Goal: Information Seeking & Learning: Learn about a topic

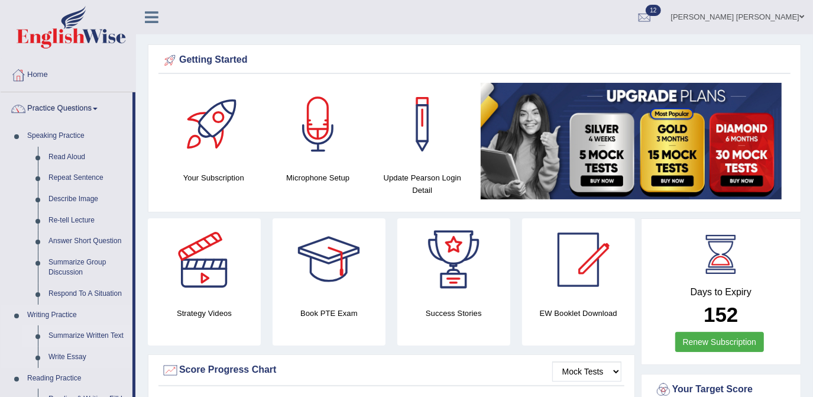
click at [85, 337] on link "Summarize Written Text" at bounding box center [87, 335] width 89 height 21
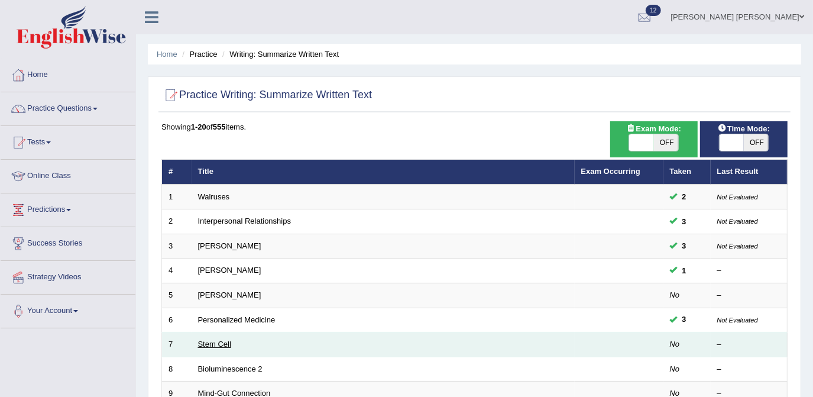
click at [216, 339] on link "Stem Cell" at bounding box center [214, 343] width 33 height 9
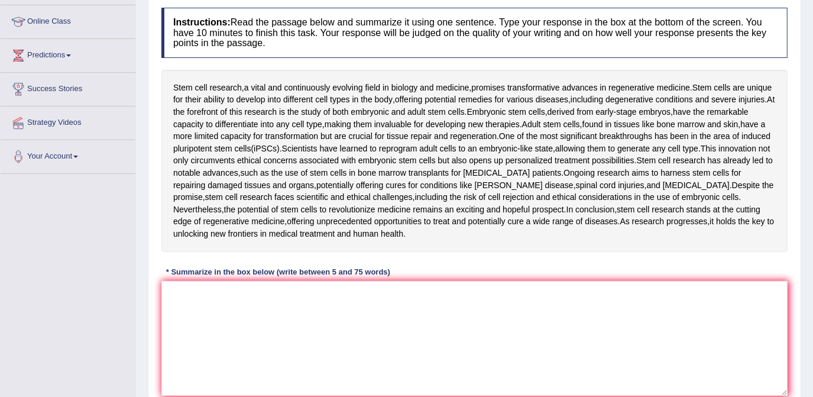
scroll to position [157, 0]
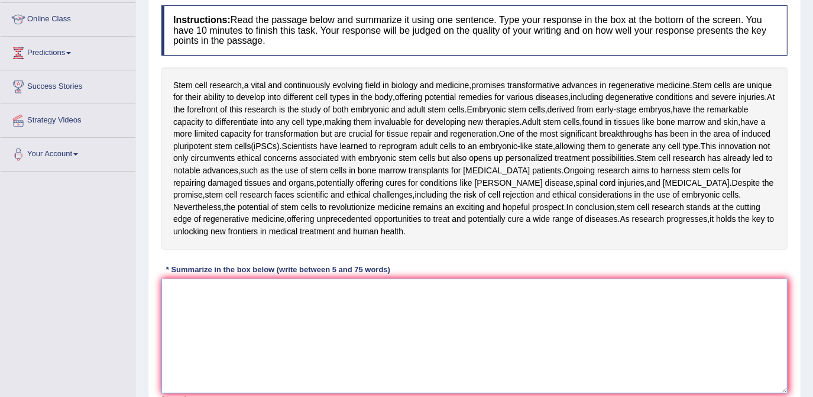
click at [265, 301] on textarea at bounding box center [474, 335] width 626 height 115
drag, startPoint x: 265, startPoint y: 301, endPoint x: 207, endPoint y: 151, distance: 160.9
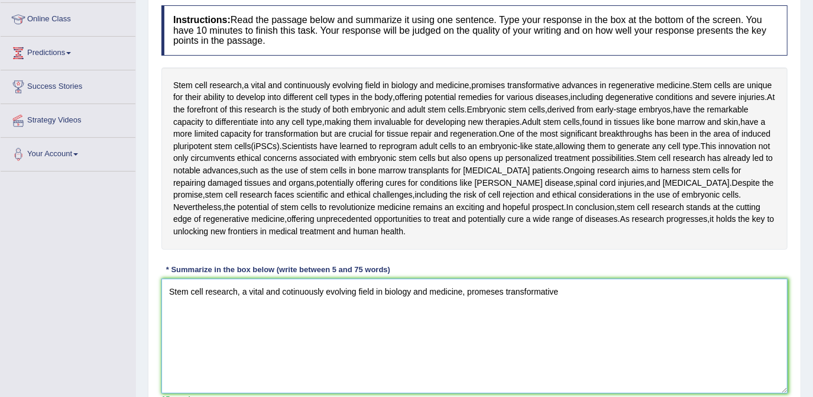
click at [575, 291] on textarea "Stem cell research, a vital and cotinuously evolving field in biology and medic…" at bounding box center [474, 335] width 626 height 115
click at [476, 185] on div "Stem cell research , a vital and continuously evolving field in biology and med…" at bounding box center [474, 158] width 626 height 182
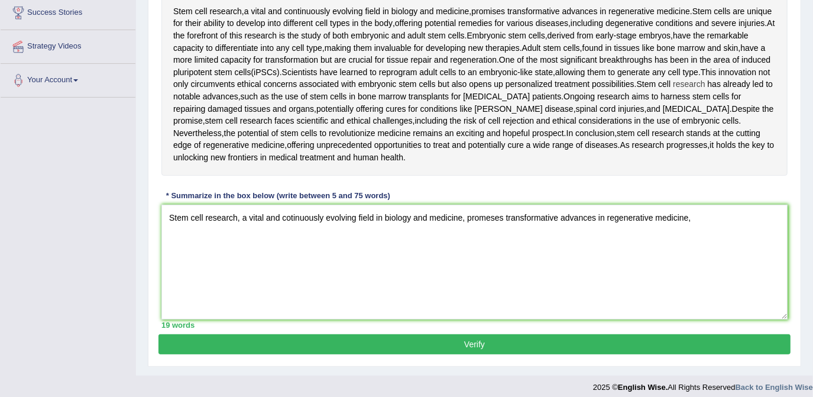
scroll to position [237, 0]
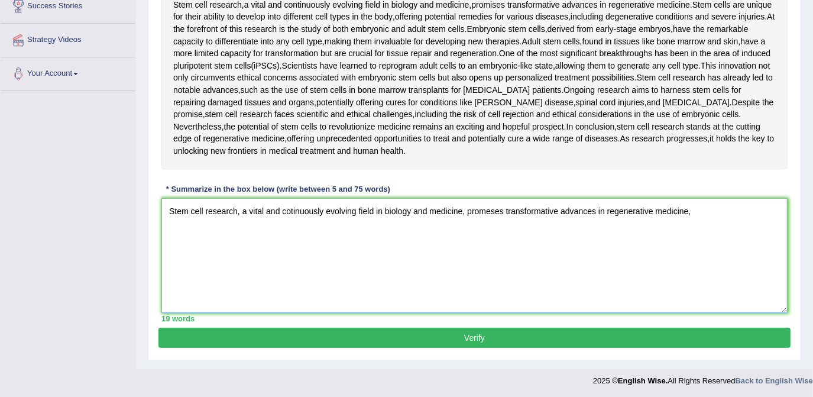
click at [695, 212] on textarea "Stem cell research, a vital and cotinuously evolving field in biology and medic…" at bounding box center [474, 255] width 626 height 115
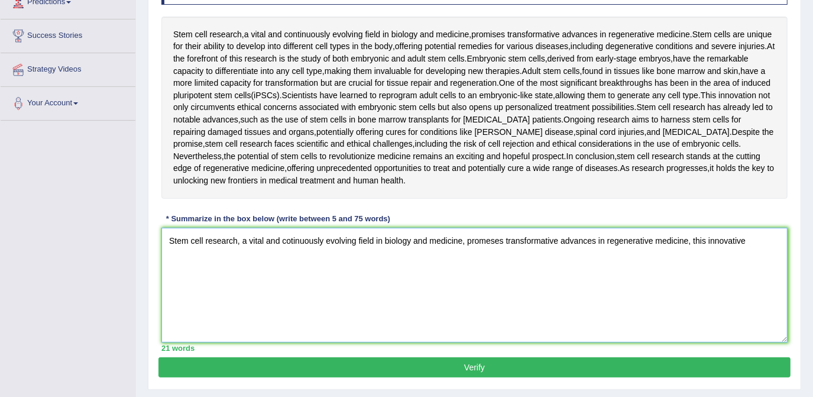
scroll to position [205, 0]
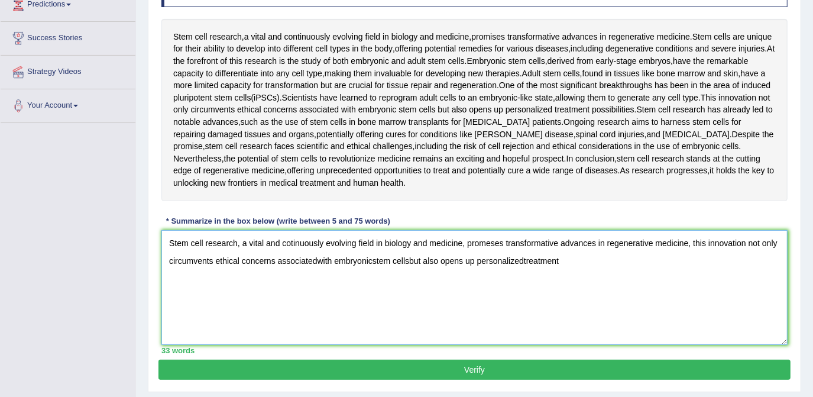
click at [526, 260] on textarea "Stem cell research, a vital and cotinuously evolving field in biology and medic…" at bounding box center [474, 287] width 626 height 115
click at [590, 262] on textarea "Stem cell research, a vital and cotinuously evolving field in biology and medic…" at bounding box center [474, 287] width 626 height 115
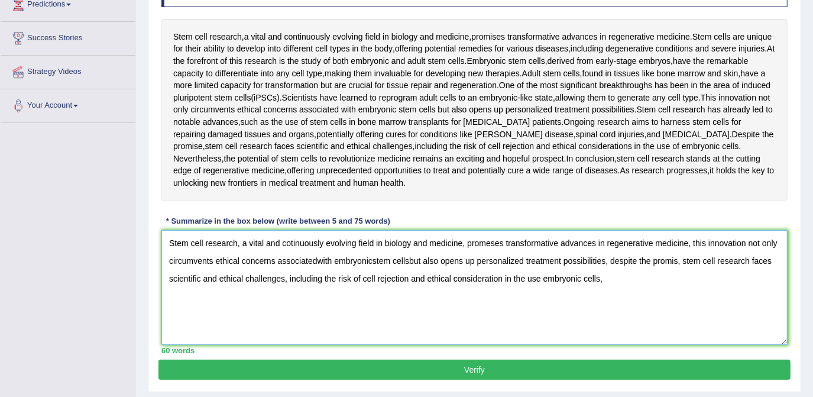
type textarea "Stem cell research, a vital and cotinuously evolving field in biology and medic…"
click at [477, 369] on button "Verify" at bounding box center [474, 369] width 632 height 20
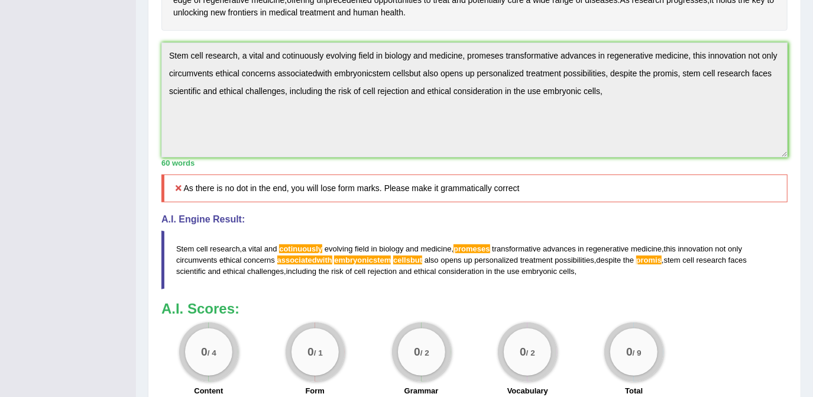
scroll to position [378, 0]
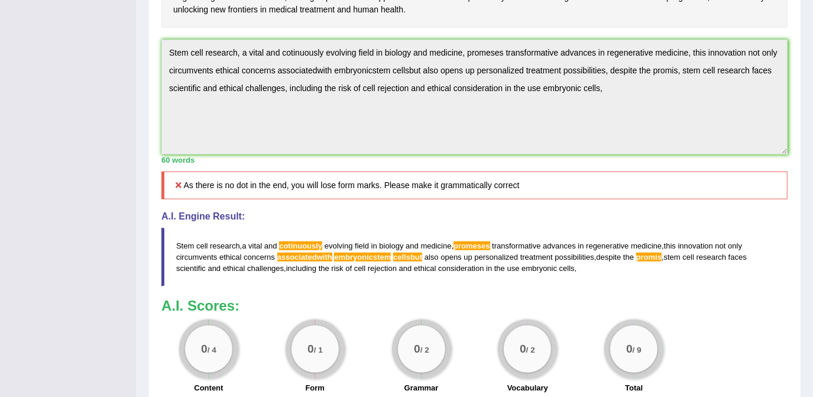
drag, startPoint x: 544, startPoint y: 152, endPoint x: 534, endPoint y: 154, distance: 10.8
click at [599, 106] on div "Instructions: Read the passage below and summarize it using one sentence. Type …" at bounding box center [474, 89] width 632 height 622
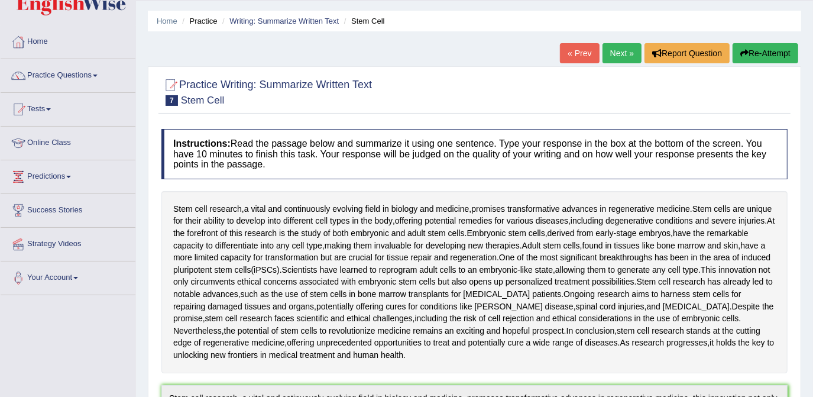
scroll to position [33, 0]
click at [759, 53] on button "Re-Attempt" at bounding box center [765, 54] width 66 height 20
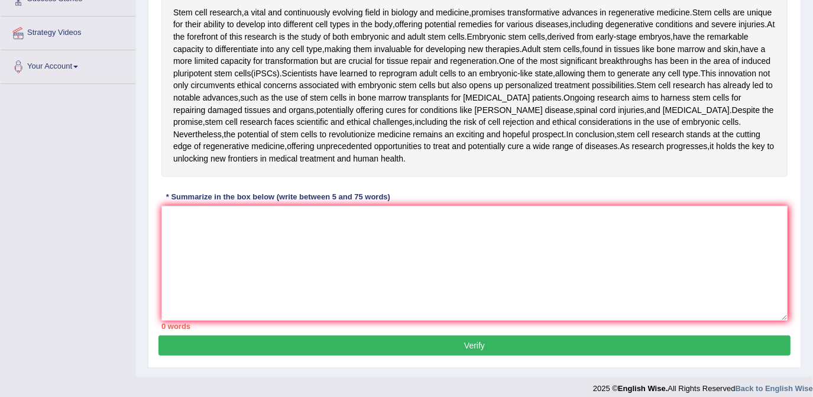
scroll to position [251, 0]
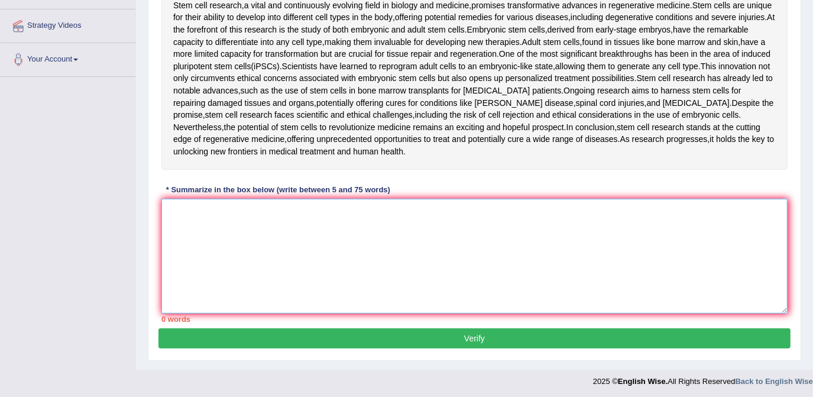
paste textarea "Stem cell research, a vital and cotinuously evolving field in biology and medic…"
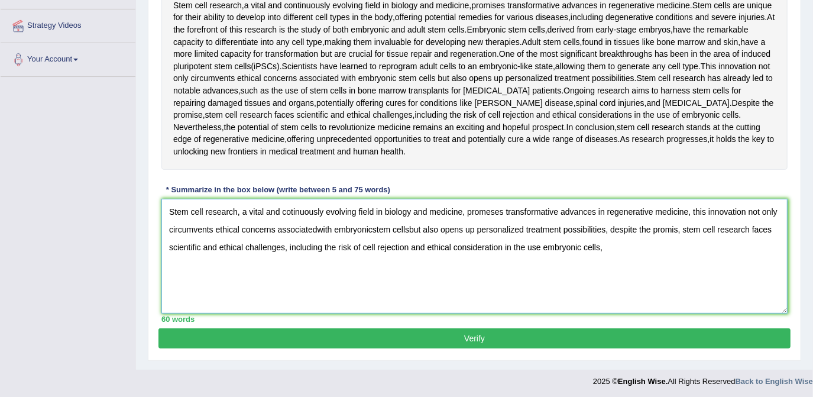
click at [320, 231] on textarea "Stem cell research, a vital and cotinuously evolving field in biology and medic…" at bounding box center [474, 256] width 626 height 115
click at [416, 228] on textarea "Stem cell research, a vital and cotinuously evolving field in biology and medic…" at bounding box center [474, 256] width 626 height 115
click at [634, 252] on textarea "Stem cell research, a vital and cotinuously evolving field in biology and medic…" at bounding box center [474, 256] width 626 height 115
drag, startPoint x: 603, startPoint y: 168, endPoint x: 555, endPoint y: 147, distance: 52.9
click at [555, 147] on div "Instructions: Read the passage below and summarize it using one sentence. Type …" at bounding box center [474, 124] width 632 height 408
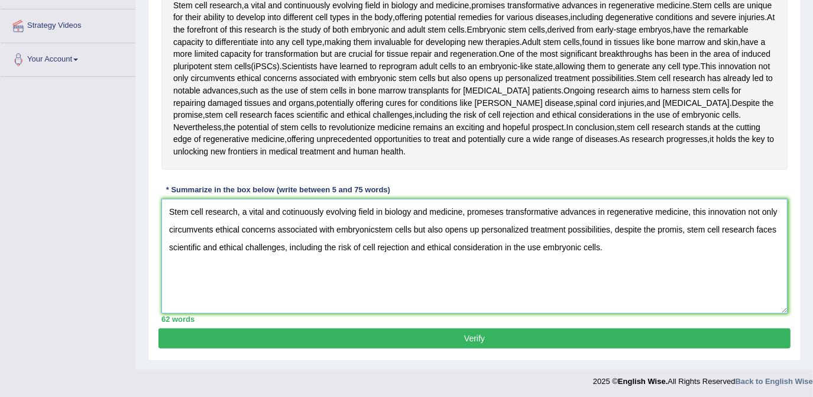
click at [379, 230] on textarea "Stem cell research, a vital and cotinuously evolving field in biology and medic…" at bounding box center [474, 256] width 626 height 115
click at [378, 228] on textarea "Stem cell research, a vital and cotinuously evolving field in biology and medic…" at bounding box center [474, 256] width 626 height 115
type textarea "Stem cell research, a vital and cotinuously evolving field in biology and medic…"
click at [504, 338] on button "Verify" at bounding box center [474, 338] width 632 height 20
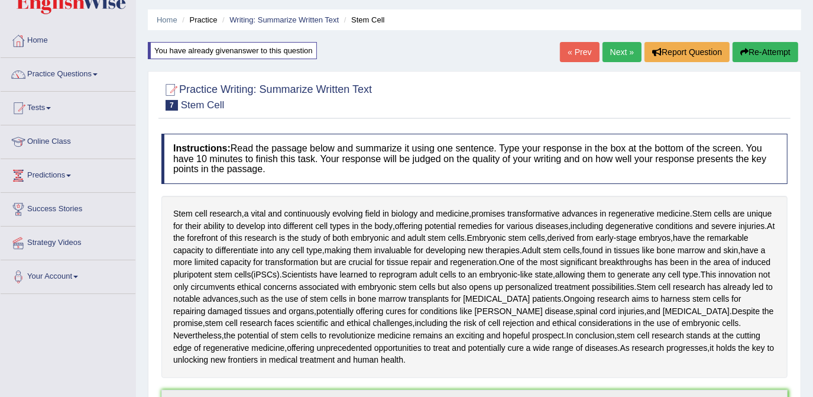
scroll to position [0, 0]
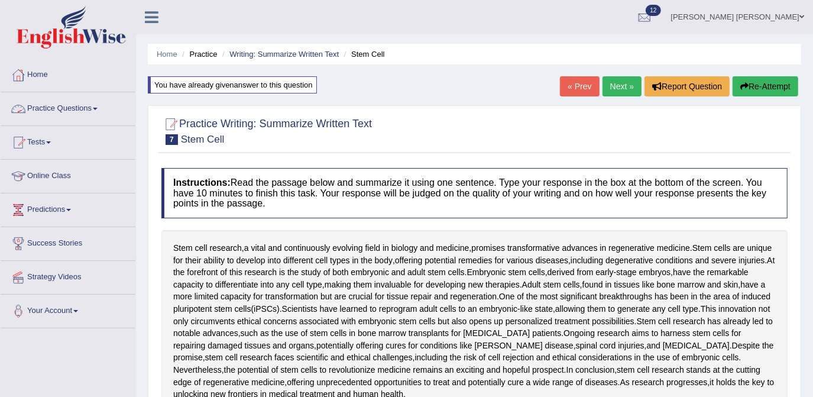
click at [71, 105] on link "Practice Questions" at bounding box center [68, 107] width 135 height 30
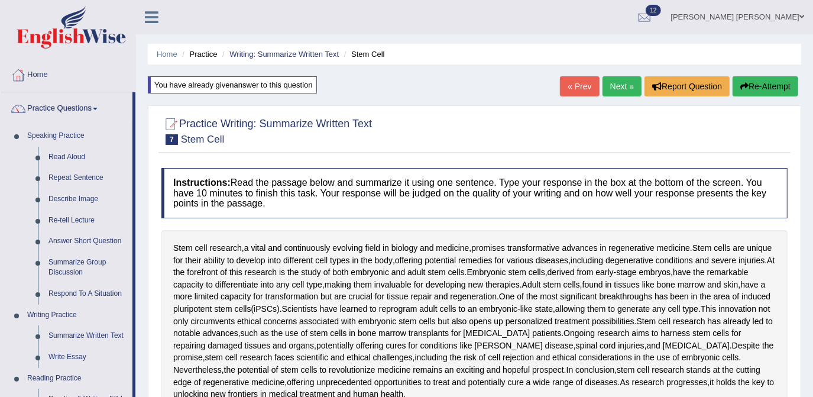
click at [615, 83] on link "Next »" at bounding box center [621, 86] width 39 height 20
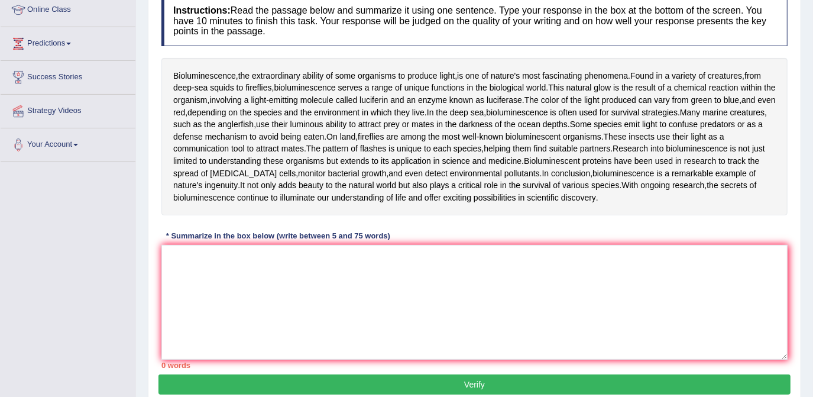
scroll to position [157, 0]
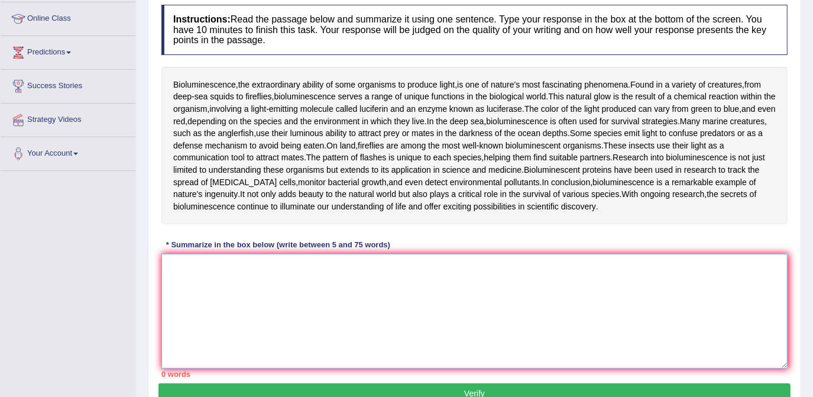
click at [225, 275] on textarea at bounding box center [474, 311] width 626 height 115
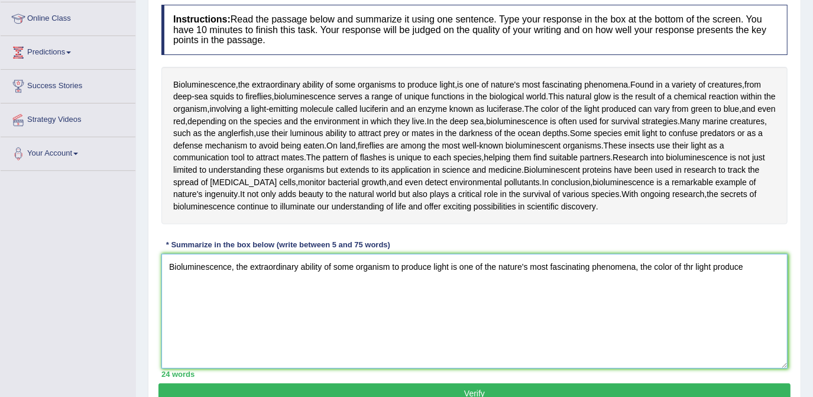
click at [715, 263] on textarea "Bioluminescence, the extraordinary ability of some organism to produce light is…" at bounding box center [474, 311] width 626 height 115
click at [765, 262] on textarea "Bioluminescence, the extraordinary ability of some organism to produce light is…" at bounding box center [474, 311] width 626 height 115
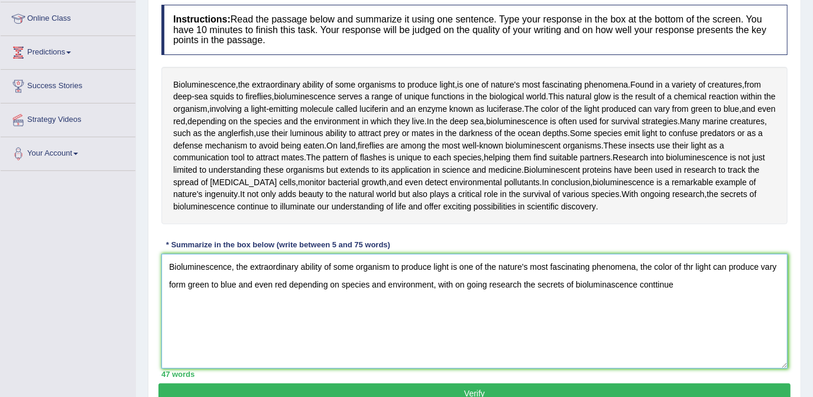
click at [655, 282] on textarea "Bioluminescence, the extraordinary ability of some organism to produce light is…" at bounding box center [474, 311] width 626 height 115
click at [683, 289] on textarea "Bioluminescence, the extraordinary ability of some organism to produce light is…" at bounding box center [474, 311] width 626 height 115
click at [189, 301] on textarea "Bioluminescence, the extraordinary ability of some organism to produce light is…" at bounding box center [474, 311] width 626 height 115
drag, startPoint x: 203, startPoint y: 313, endPoint x: 251, endPoint y: 296, distance: 50.8
click at [251, 296] on textarea "Bioluminescence, the extraordinary ability of some organism to produce light is…" at bounding box center [474, 311] width 626 height 115
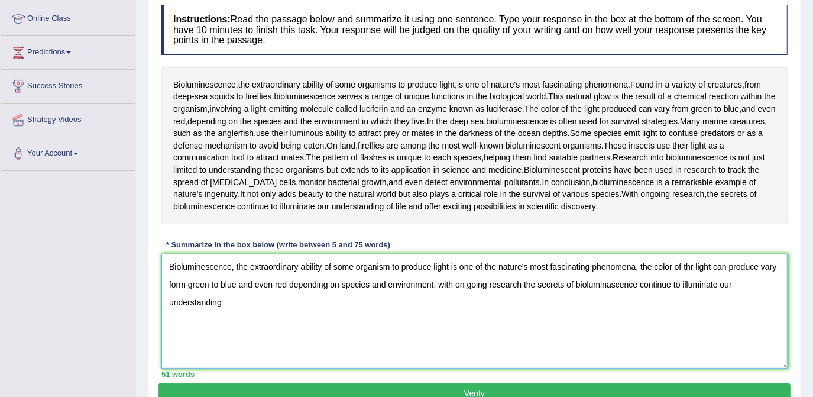
click at [256, 316] on textarea "Bioluminescence, the extraordinary ability of some organism to produce light is…" at bounding box center [474, 311] width 626 height 115
click at [696, 265] on textarea "Bioluminescence, the extraordinary ability of some organism to produce light is…" at bounding box center [474, 311] width 626 height 115
click at [694, 265] on textarea "Bioluminescence, the extraordinary ability of some organism to produce light is…" at bounding box center [474, 311] width 626 height 115
click at [517, 282] on textarea "Bioluminescence, the extraordinary ability of some organism to produce light is…" at bounding box center [474, 311] width 626 height 115
click at [258, 300] on textarea "Bioluminescence, the extraordinary ability of some organism to produce light is…" at bounding box center [474, 311] width 626 height 115
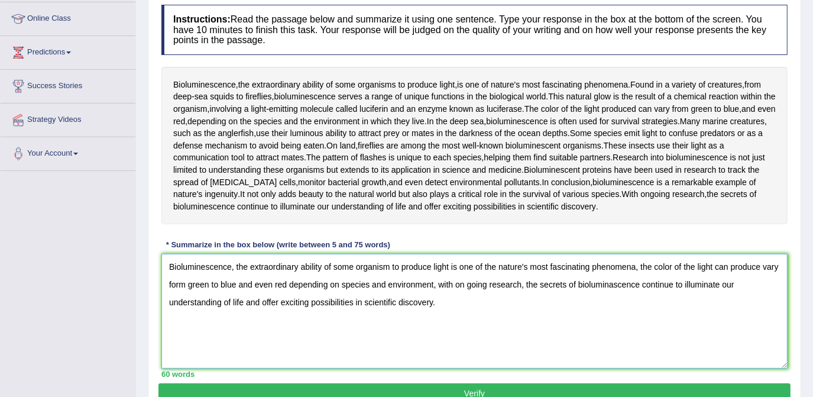
type textarea "Bioluminescence, the extraordinary ability of some organism to produce light is…"
click at [465, 387] on button "Verify" at bounding box center [474, 393] width 632 height 20
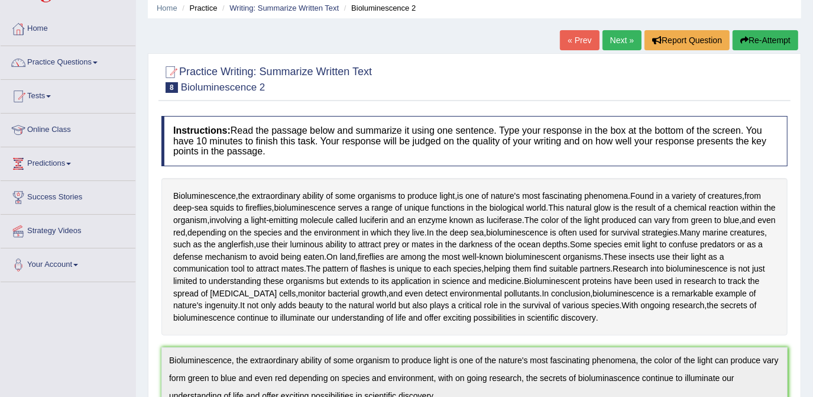
scroll to position [38, 0]
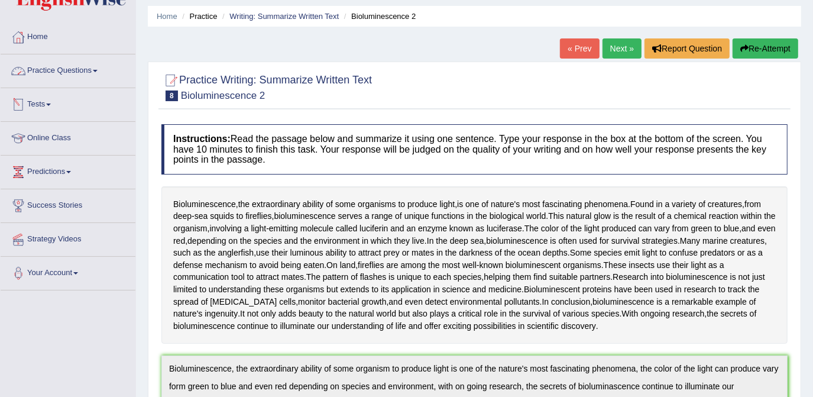
click at [48, 73] on link "Practice Questions" at bounding box center [68, 69] width 135 height 30
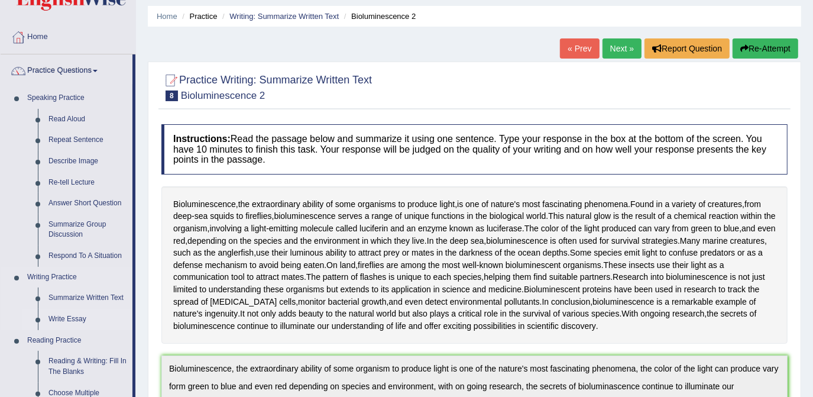
click at [64, 319] on link "Write Essay" at bounding box center [87, 319] width 89 height 21
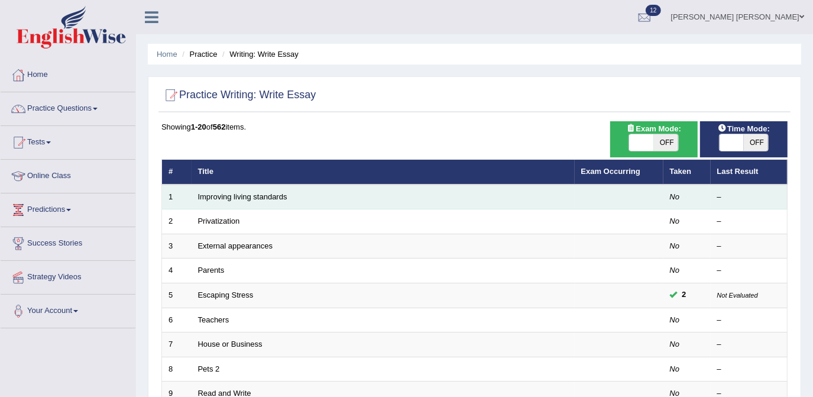
click at [400, 200] on td "Improving living standards" at bounding box center [382, 196] width 383 height 25
click at [248, 190] on td "Improving living standards" at bounding box center [382, 196] width 383 height 25
click at [238, 196] on link "Improving living standards" at bounding box center [242, 196] width 89 height 9
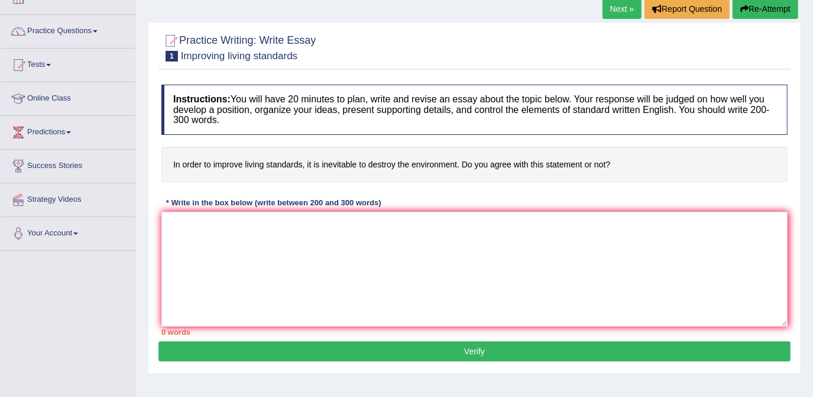
scroll to position [80, 0]
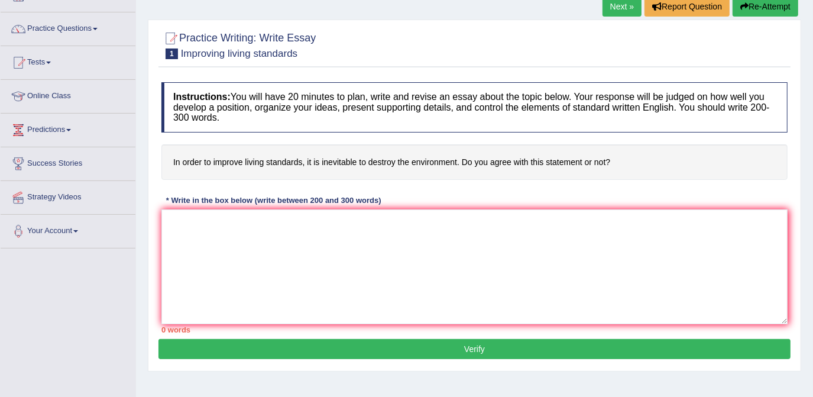
click at [622, 9] on link "Next »" at bounding box center [621, 6] width 39 height 20
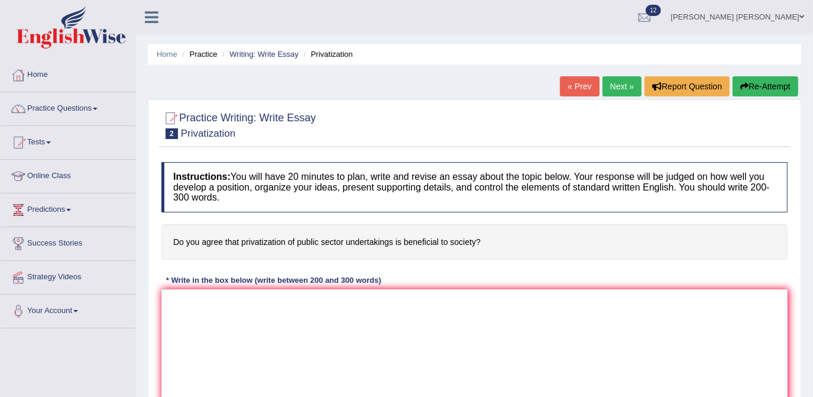
click at [616, 89] on link "Next »" at bounding box center [621, 86] width 39 height 20
click at [619, 86] on link "Next »" at bounding box center [621, 86] width 39 height 20
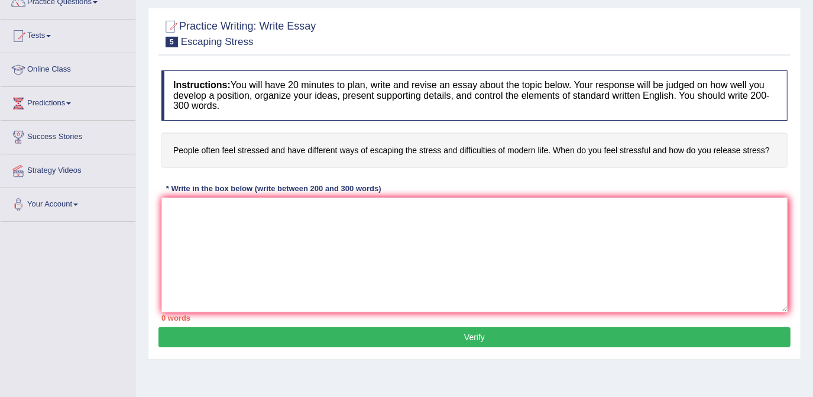
scroll to position [112, 0]
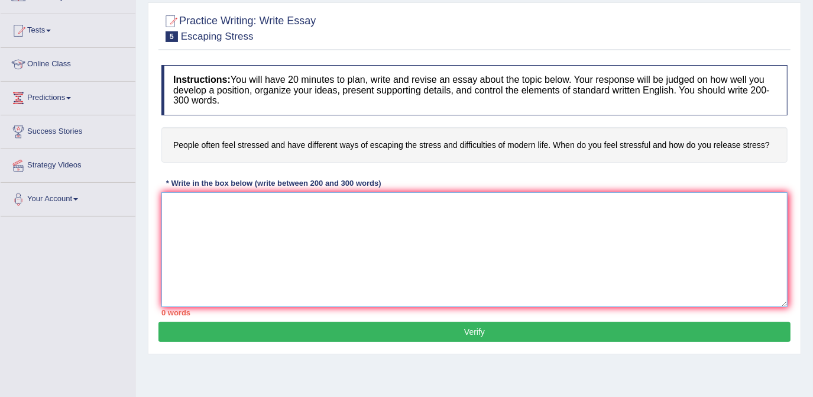
click at [475, 226] on textarea at bounding box center [474, 249] width 626 height 115
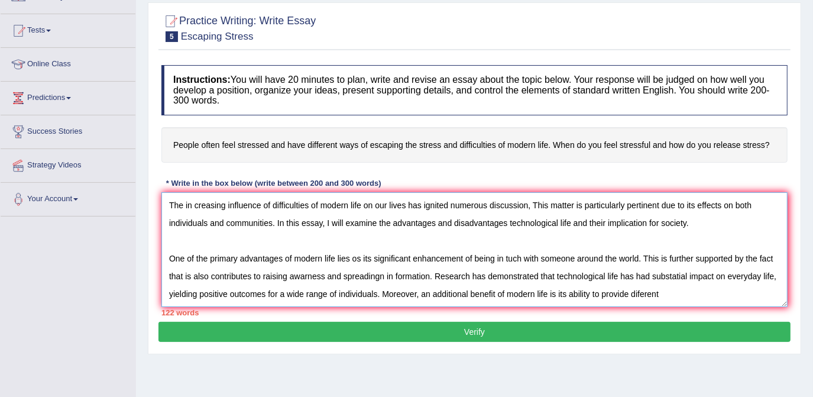
click at [642, 293] on textarea "The in creasing influence of difficulties of modern life on our lives has ignit…" at bounding box center [474, 249] width 626 height 115
click at [680, 289] on textarea "The in creasing influence of difficulties of modern life on our lives has ignit…" at bounding box center [474, 249] width 626 height 115
click at [775, 297] on textarea "The in creasing influence of difficulties of modern life on our lives has ignit…" at bounding box center [474, 249] width 626 height 115
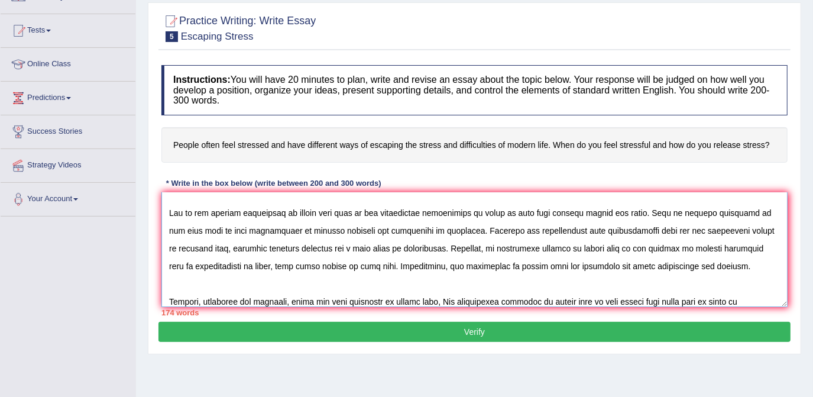
scroll to position [63, 0]
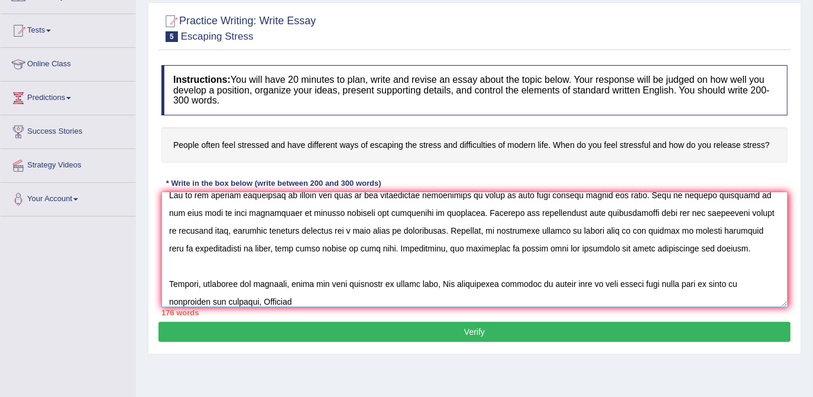
click at [222, 301] on textarea at bounding box center [474, 249] width 626 height 115
click at [272, 294] on textarea at bounding box center [474, 249] width 626 height 115
click at [638, 281] on textarea at bounding box center [474, 249] width 626 height 115
click at [444, 301] on textarea at bounding box center [474, 249] width 626 height 115
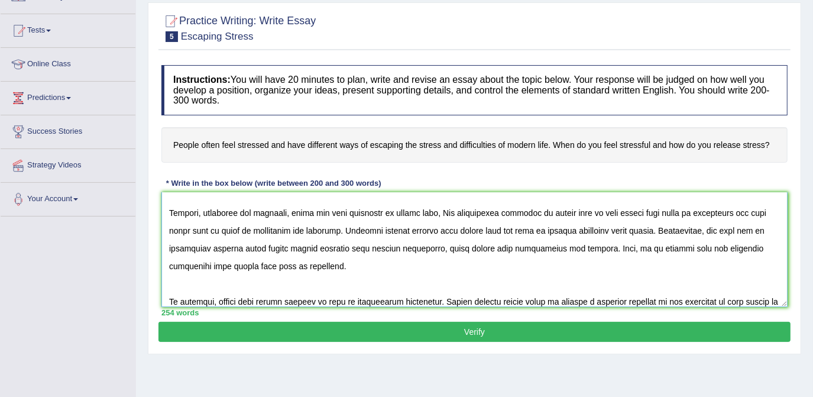
scroll to position [152, 0]
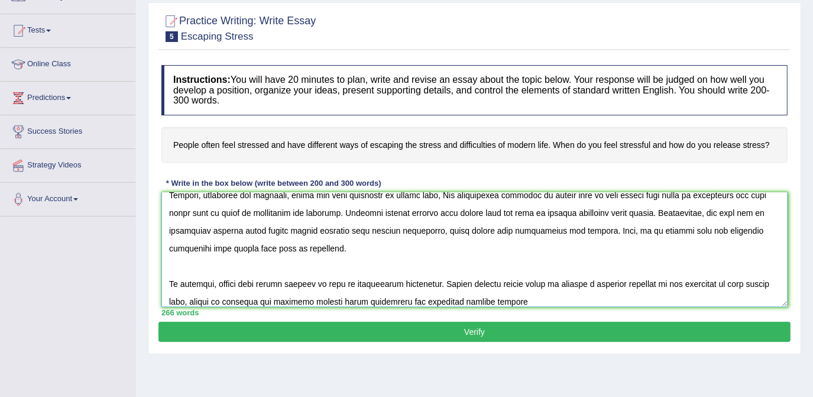
click at [180, 300] on textarea at bounding box center [474, 249] width 626 height 115
click at [516, 298] on textarea at bounding box center [474, 249] width 626 height 115
type textarea "The in creasing influence of difficulties of modern life on our lives has ignit…"
click at [492, 329] on button "Verify" at bounding box center [474, 332] width 632 height 20
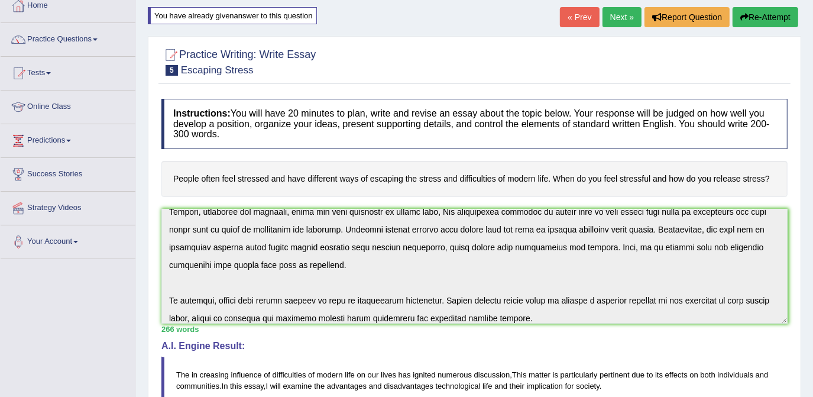
scroll to position [68, 0]
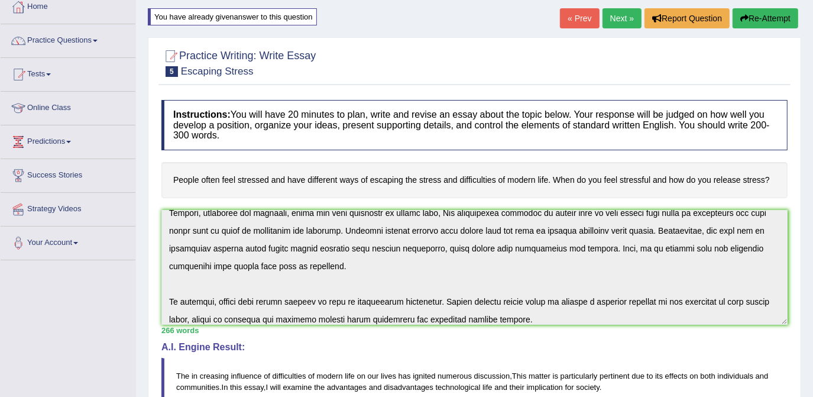
click at [294, 16] on div "You have already given answer to this question" at bounding box center [232, 16] width 169 height 17
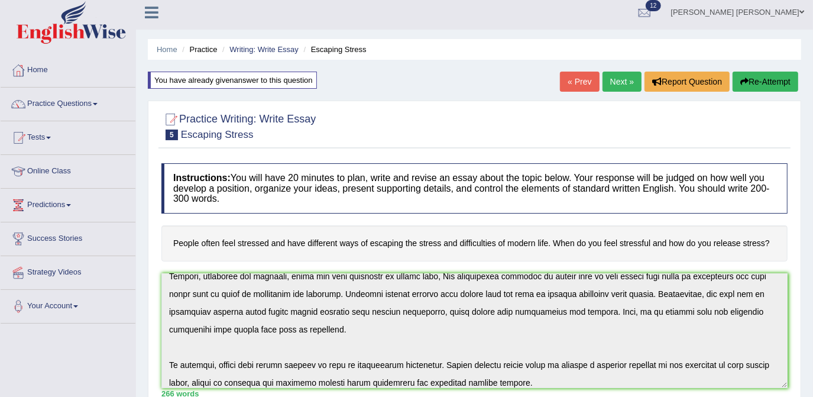
scroll to position [0, 0]
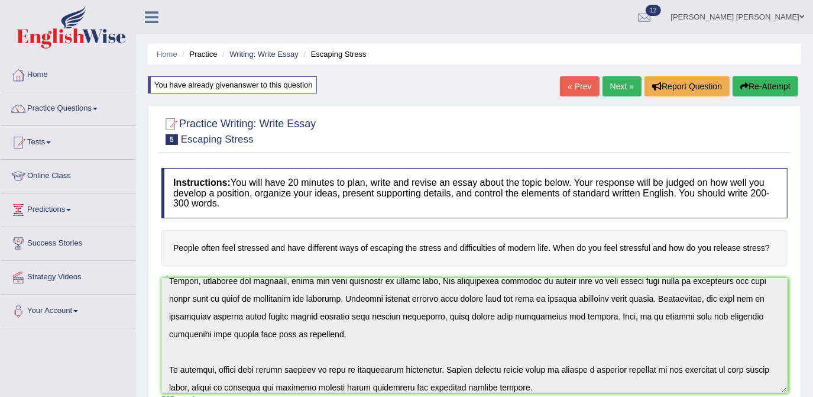
click at [619, 85] on link "Next »" at bounding box center [621, 86] width 39 height 20
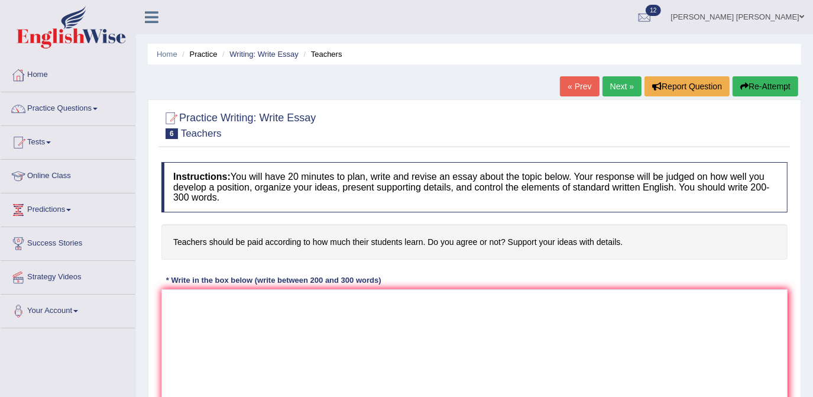
click at [579, 85] on link "« Prev" at bounding box center [579, 86] width 39 height 20
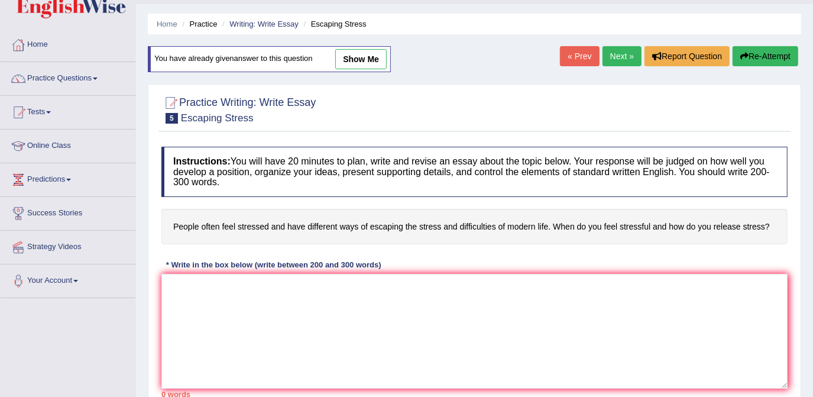
scroll to position [28, 0]
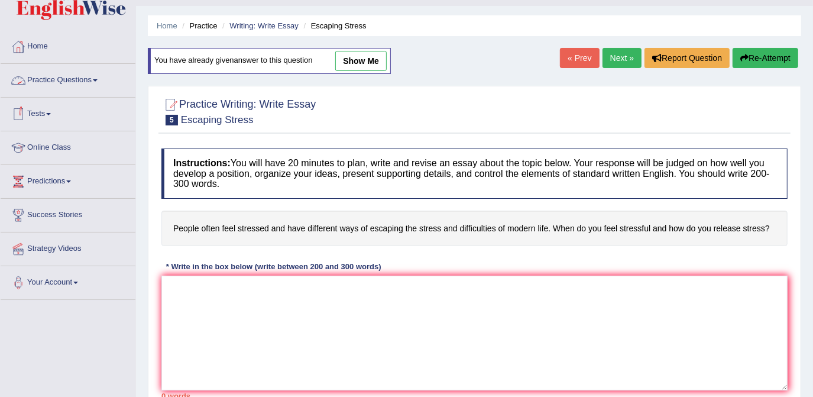
click at [77, 79] on link "Practice Questions" at bounding box center [68, 79] width 135 height 30
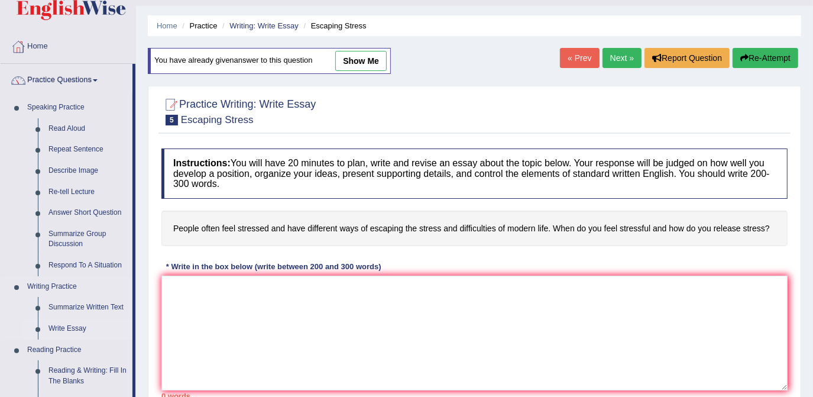
click at [72, 327] on link "Write Essay" at bounding box center [87, 328] width 89 height 21
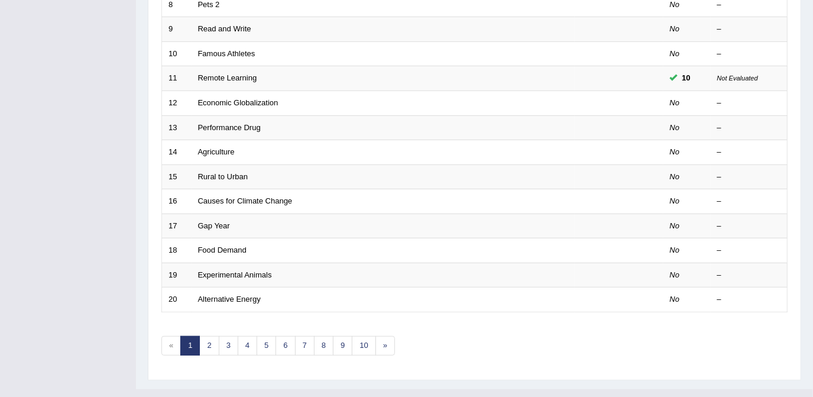
scroll to position [367, 0]
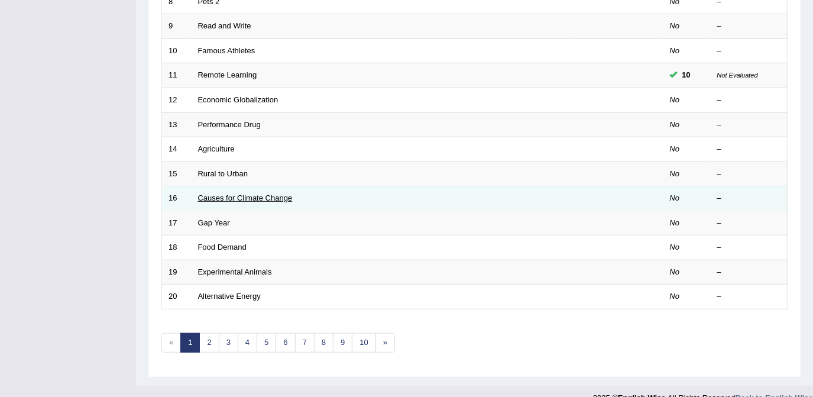
click at [286, 197] on link "Causes for Climate Change" at bounding box center [245, 197] width 95 height 9
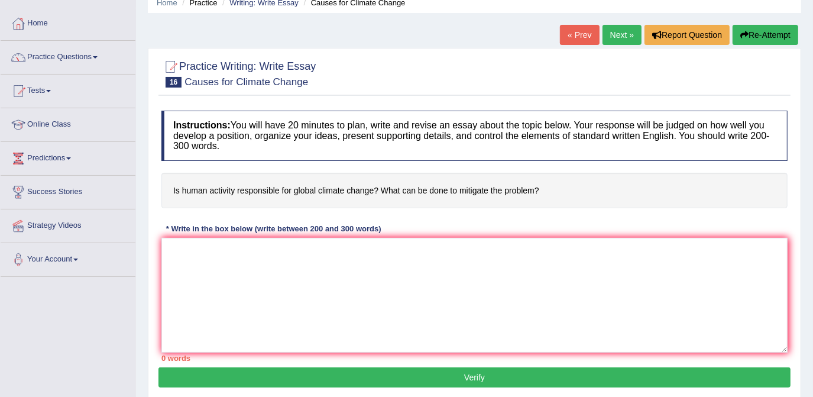
scroll to position [47, 0]
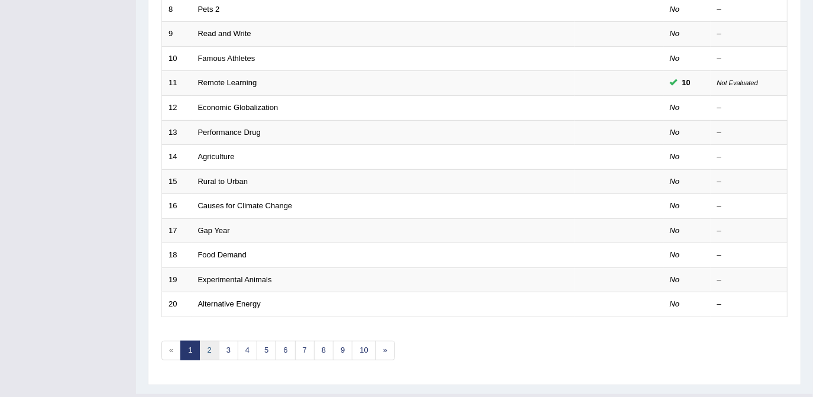
click at [208, 348] on link "2" at bounding box center [209, 350] width 20 height 20
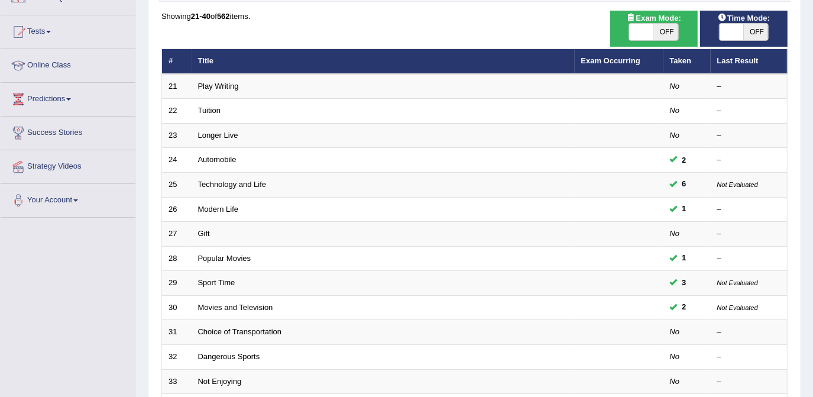
scroll to position [115, 0]
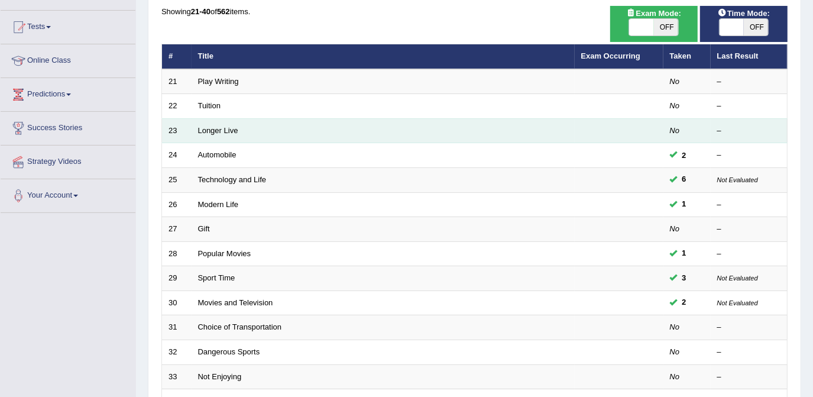
click at [256, 129] on td "Longer Live" at bounding box center [382, 130] width 383 height 25
click at [227, 126] on link "Longer Live" at bounding box center [218, 130] width 40 height 9
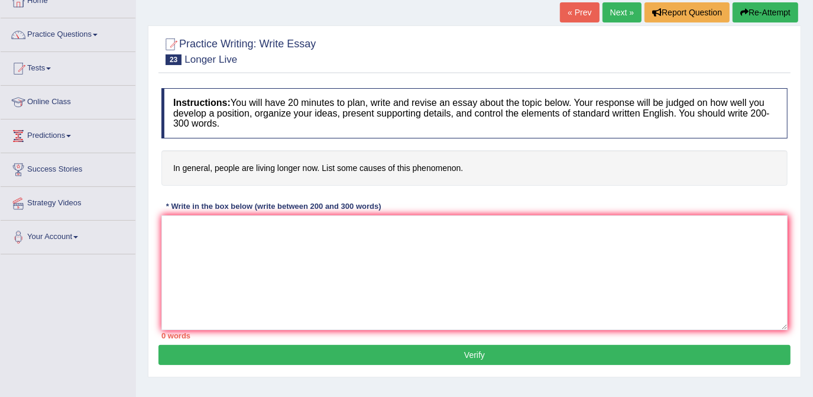
scroll to position [76, 0]
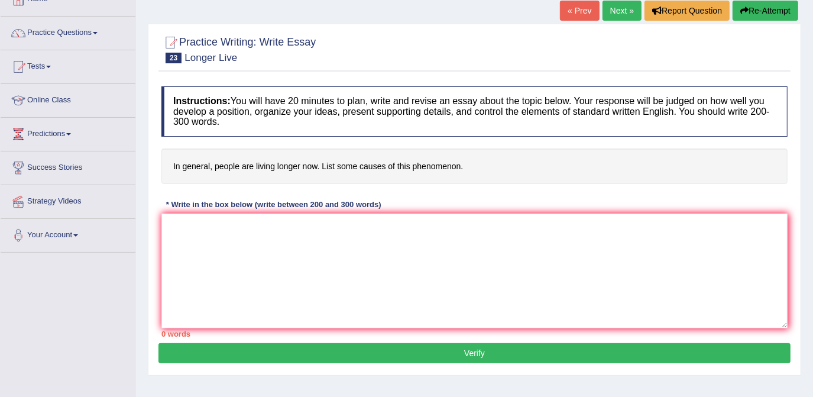
click at [616, 11] on link "Next »" at bounding box center [621, 11] width 39 height 20
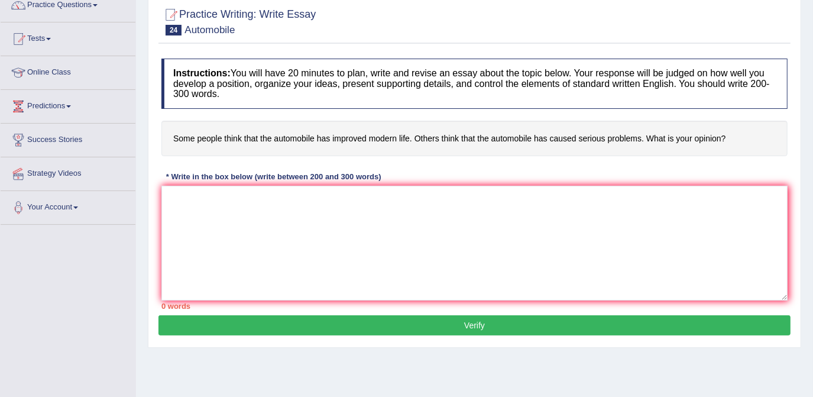
scroll to position [104, 0]
